Goal: Task Accomplishment & Management: Complete application form

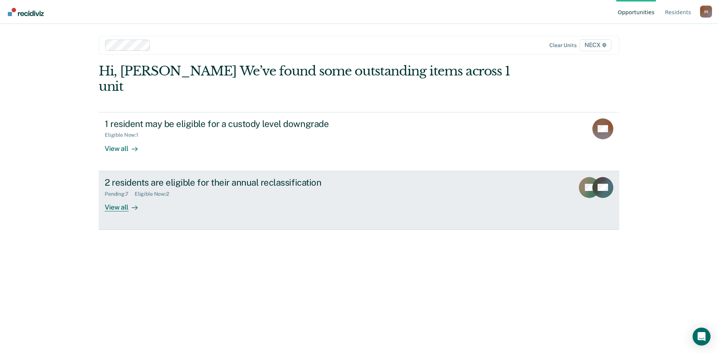
click at [379, 177] on div "2 residents are eligible for their annual reclassification Pending : 7 Eligible…" at bounding box center [245, 194] width 280 height 34
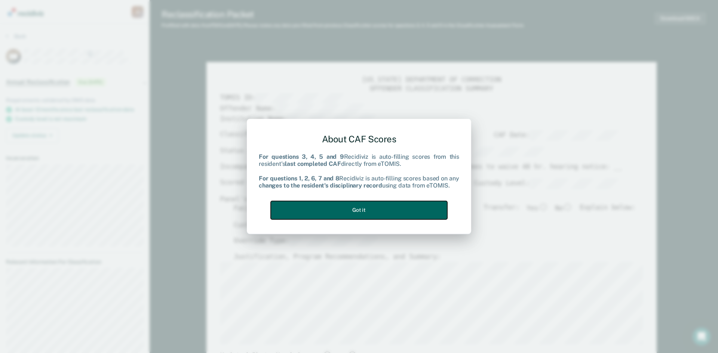
click at [426, 210] on button "Got it" at bounding box center [359, 210] width 176 height 18
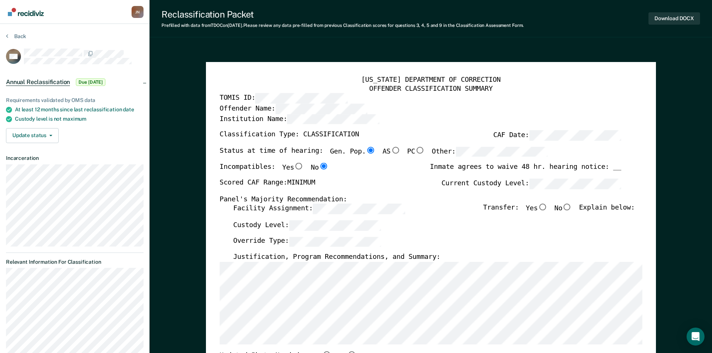
click at [572, 206] on input "No" at bounding box center [567, 207] width 10 height 7
type textarea "x"
radio input "true"
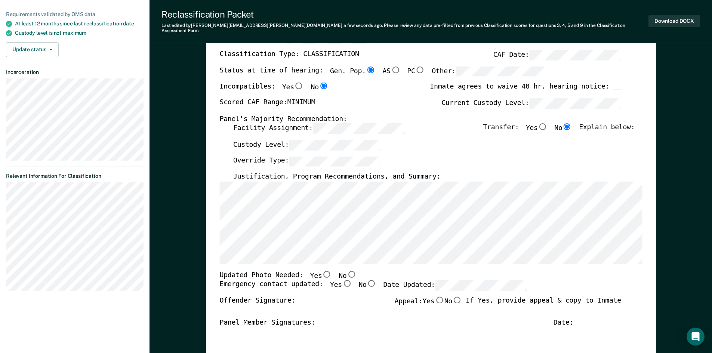
scroll to position [112, 0]
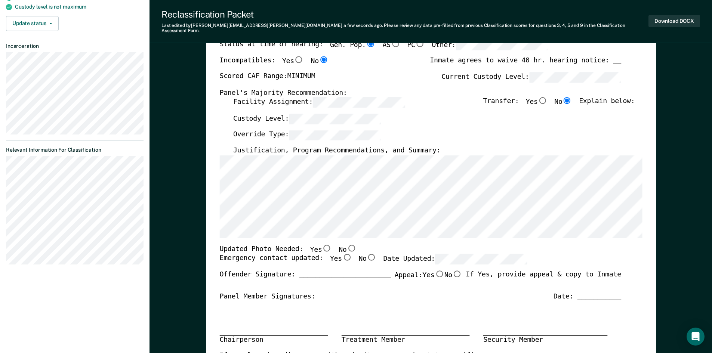
click at [342, 254] on input "Yes" at bounding box center [347, 257] width 10 height 7
type textarea "x"
radio input "true"
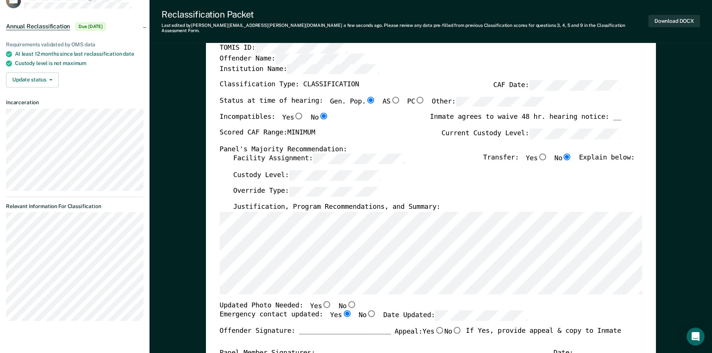
scroll to position [0, 0]
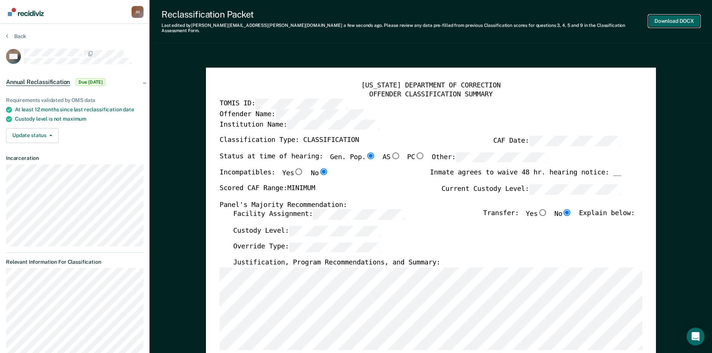
click at [667, 16] on button "Download DOCX" at bounding box center [674, 21] width 52 height 12
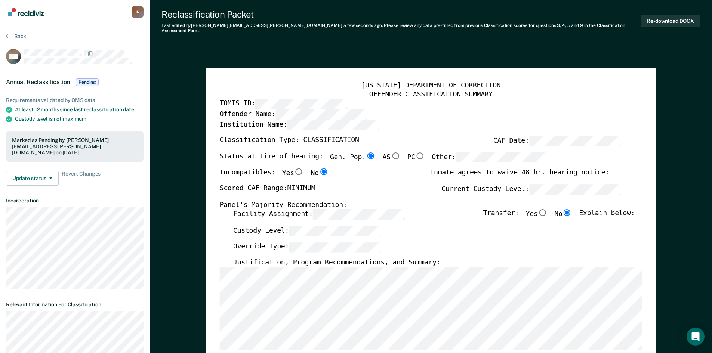
click at [4, 37] on section "Back DW Annual Reclassification Pending Requirements validated by OMS data At l…" at bounding box center [75, 229] width 150 height 410
click at [9, 35] on button "Back" at bounding box center [16, 36] width 20 height 7
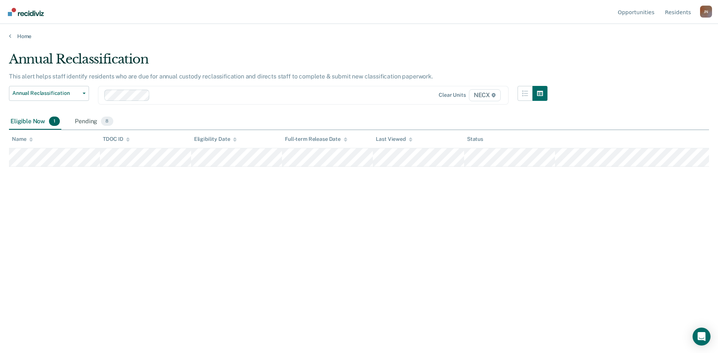
click at [552, 202] on div "Annual Reclassification This alert helps staff identify residents who are due f…" at bounding box center [359, 175] width 700 height 246
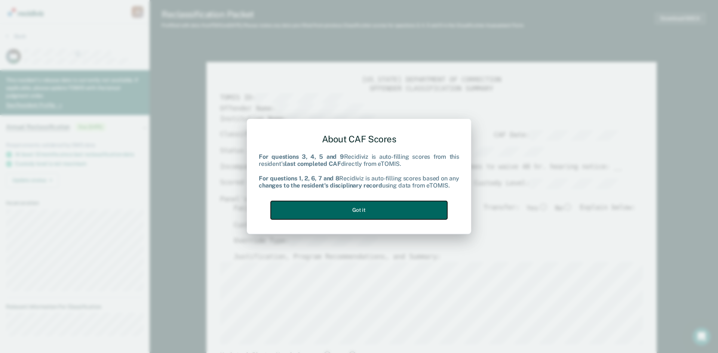
click at [426, 207] on button "Got it" at bounding box center [359, 210] width 176 height 18
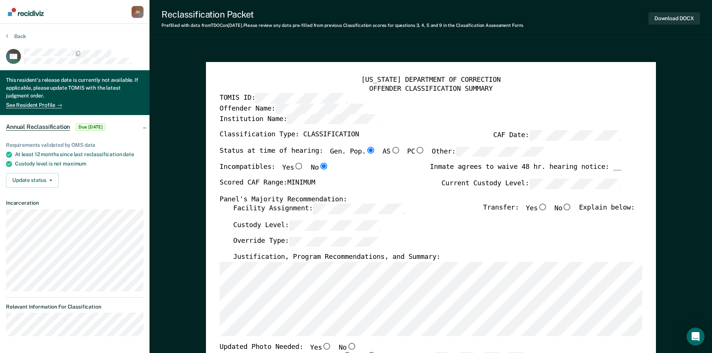
click at [572, 208] on input "No" at bounding box center [567, 207] width 10 height 7
type textarea "x"
radio input "true"
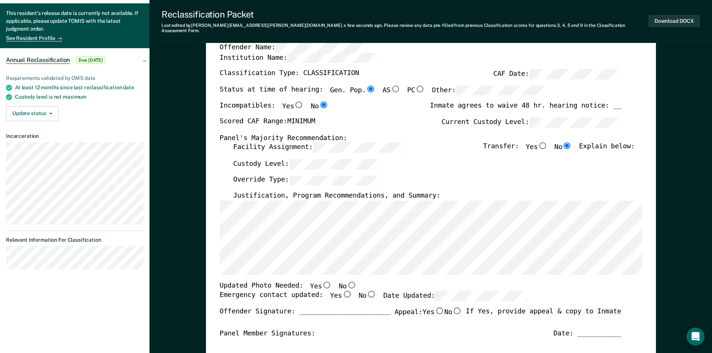
scroll to position [112, 0]
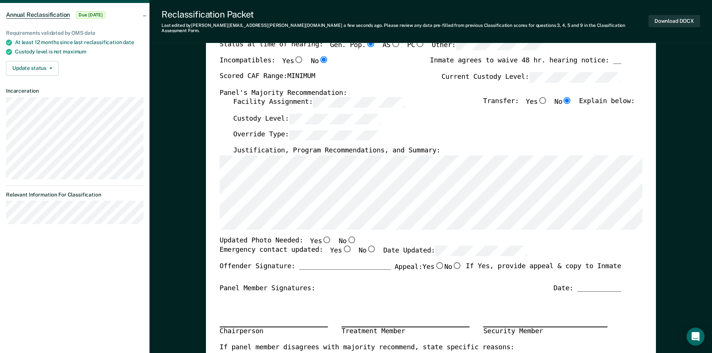
click at [339, 240] on label "No" at bounding box center [348, 241] width 18 height 10
click at [346, 240] on input "No" at bounding box center [351, 239] width 10 height 7
type textarea "x"
radio input "true"
click at [342, 246] on input "Yes" at bounding box center [347, 249] width 10 height 7
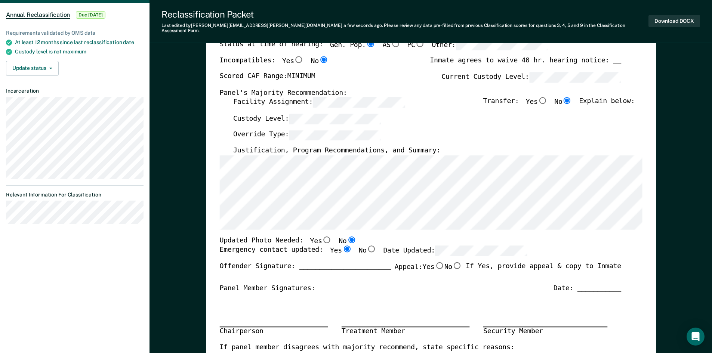
type textarea "x"
radio input "true"
click at [346, 236] on input "No" at bounding box center [351, 239] width 10 height 7
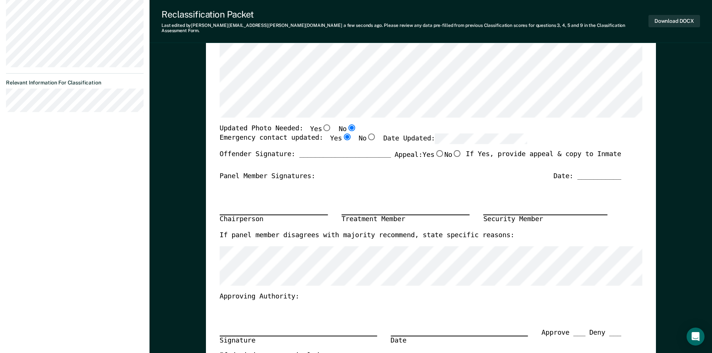
scroll to position [0, 0]
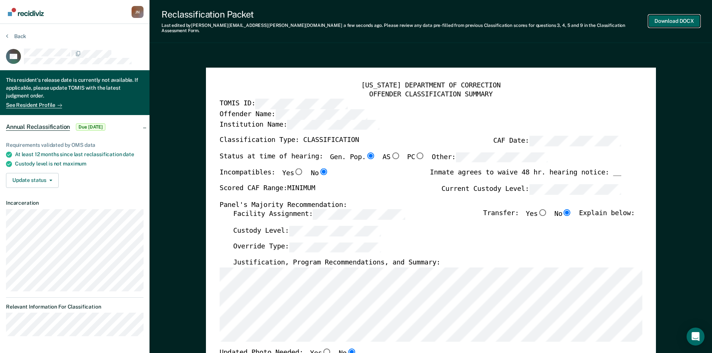
click at [662, 16] on button "Download DOCX" at bounding box center [674, 21] width 52 height 12
type textarea "x"
